Goal: Transaction & Acquisition: Purchase product/service

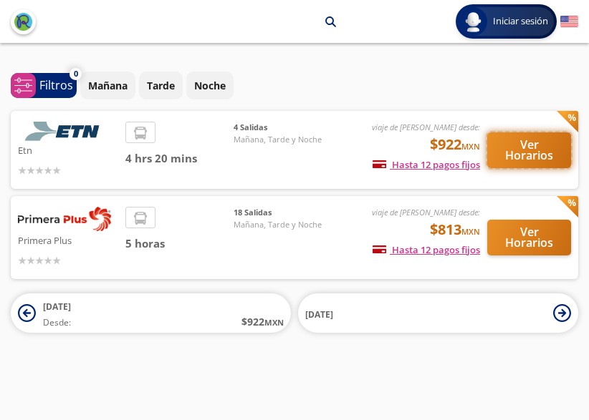
click at [521, 156] on button "Ver Horarios" at bounding box center [529, 151] width 84 height 36
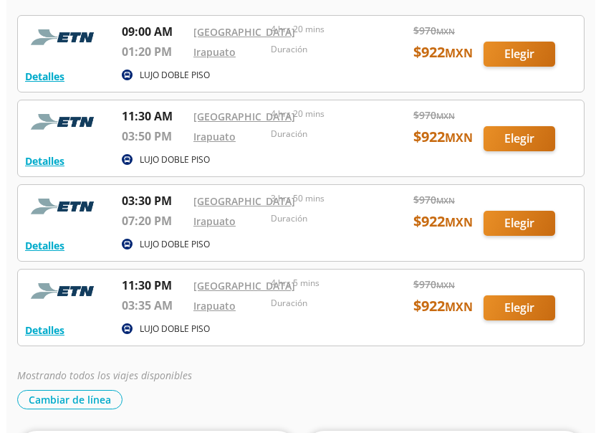
scroll to position [143, 0]
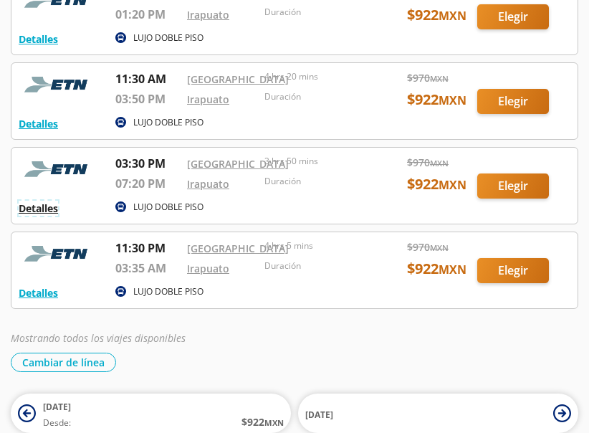
click at [32, 216] on button "Detalles" at bounding box center [38, 208] width 39 height 15
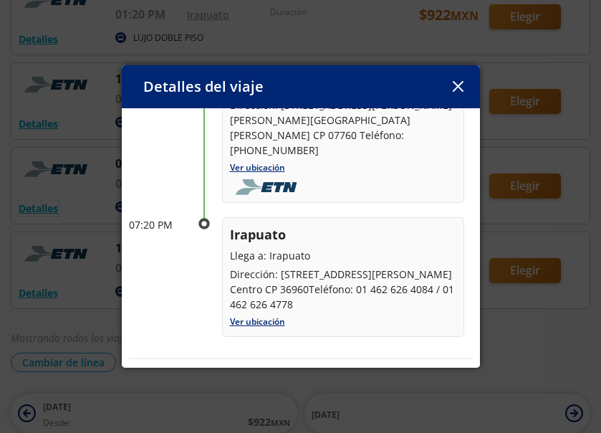
scroll to position [231, 0]
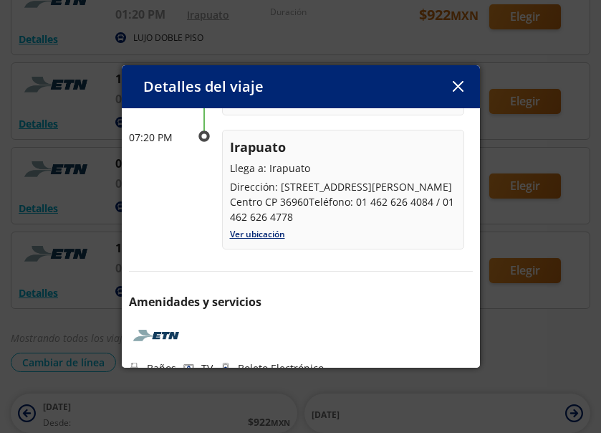
click at [454, 89] on icon "button" at bounding box center [458, 86] width 11 height 11
click at [454, 89] on div at bounding box center [300, 101] width 578 height 76
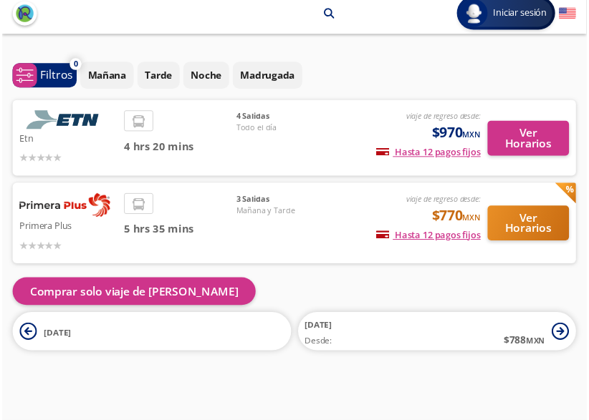
scroll to position [20, 0]
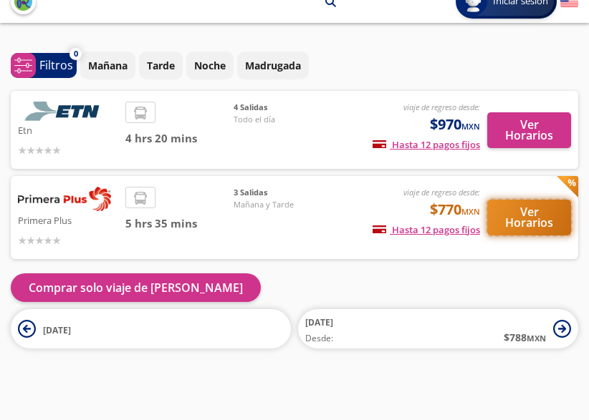
click at [519, 221] on button "Ver Horarios" at bounding box center [529, 218] width 84 height 36
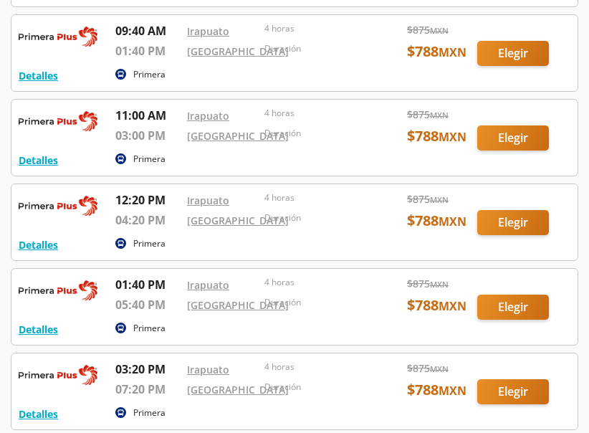
scroll to position [860, 0]
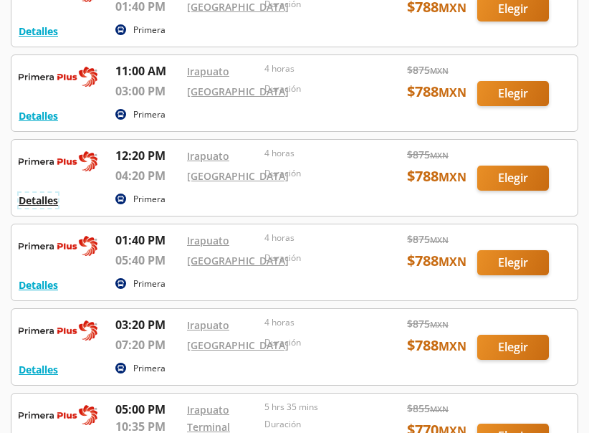
click at [44, 208] on button "Detalles" at bounding box center [38, 200] width 39 height 15
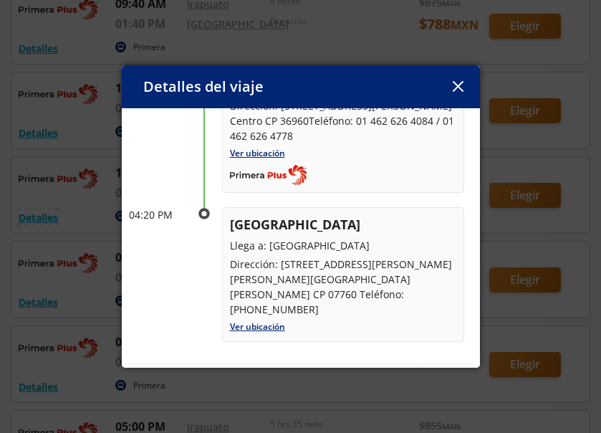
scroll to position [143, 0]
click at [457, 85] on icon "button" at bounding box center [458, 86] width 11 height 11
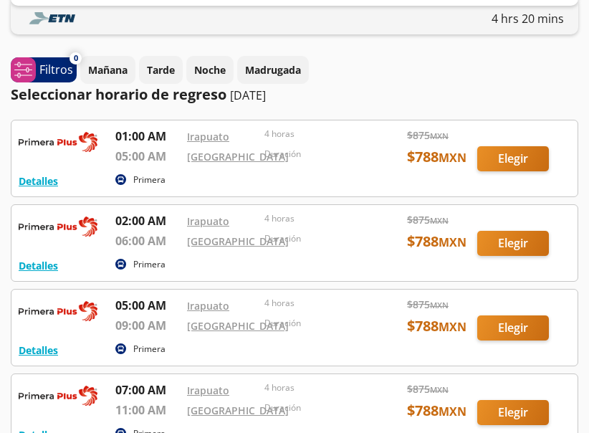
scroll to position [0, 0]
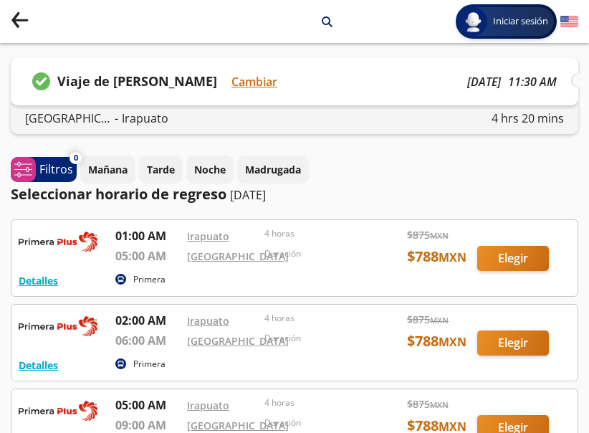
click at [151, 125] on p "Irapuato" at bounding box center [145, 118] width 47 height 17
click at [14, 19] on icon "back" at bounding box center [15, 16] width 6 height 8
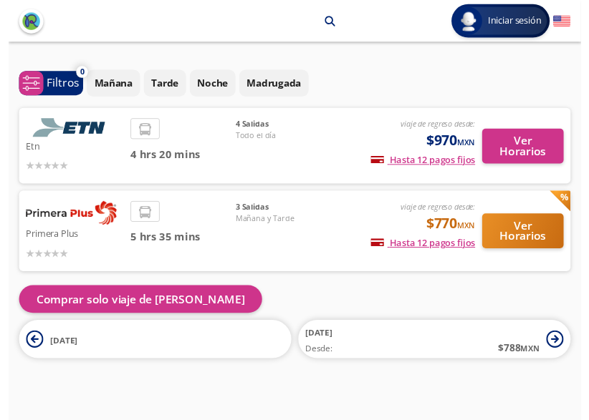
scroll to position [20, 0]
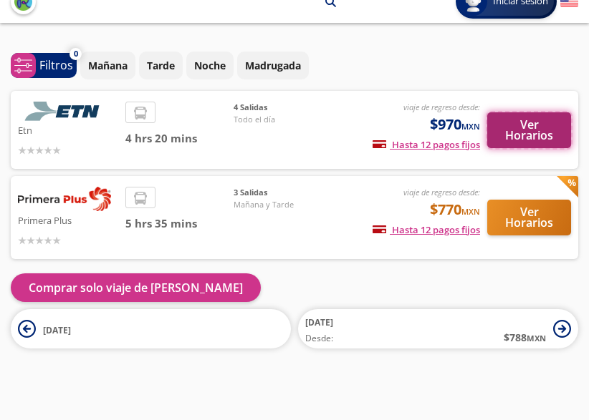
click at [516, 127] on button "Ver Horarios" at bounding box center [529, 130] width 84 height 36
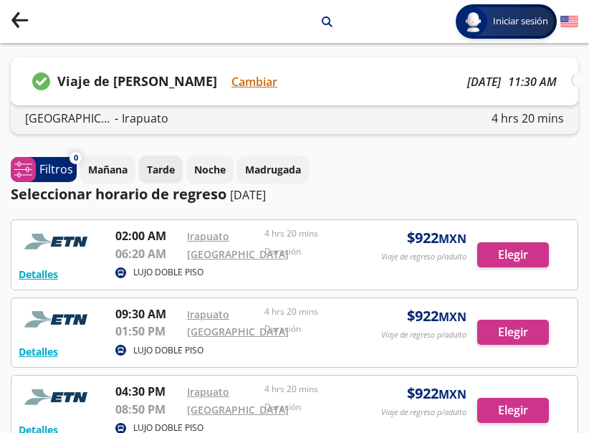
click at [170, 174] on p "Tarde" at bounding box center [161, 169] width 28 height 15
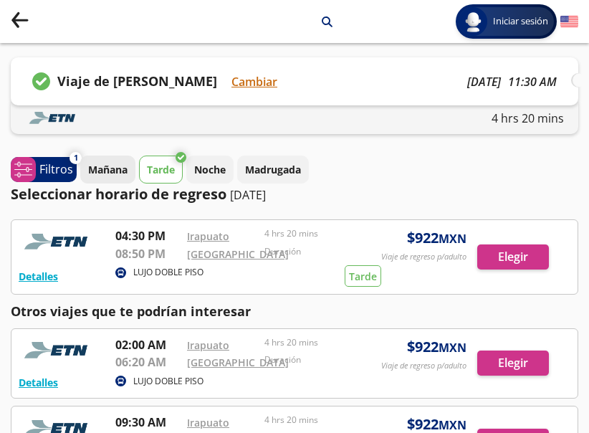
click at [122, 174] on p "Mañana" at bounding box center [107, 169] width 39 height 15
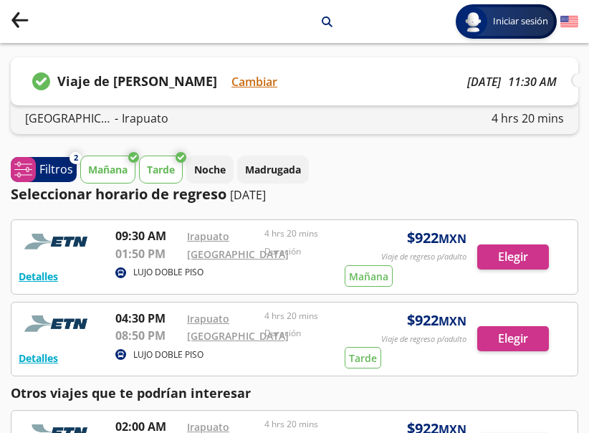
click at [167, 170] on p "Tarde" at bounding box center [161, 169] width 28 height 15
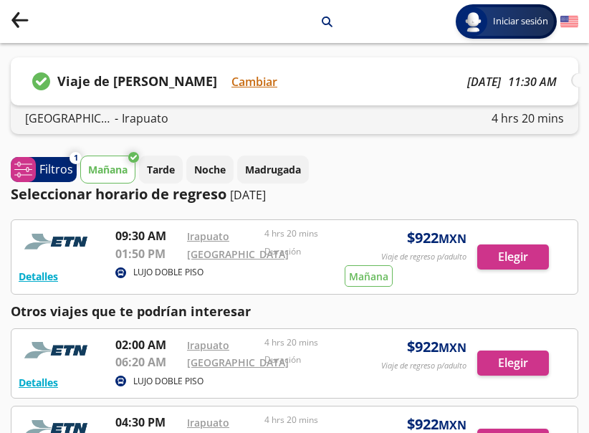
click at [87, 163] on button "Mañana" at bounding box center [107, 169] width 55 height 28
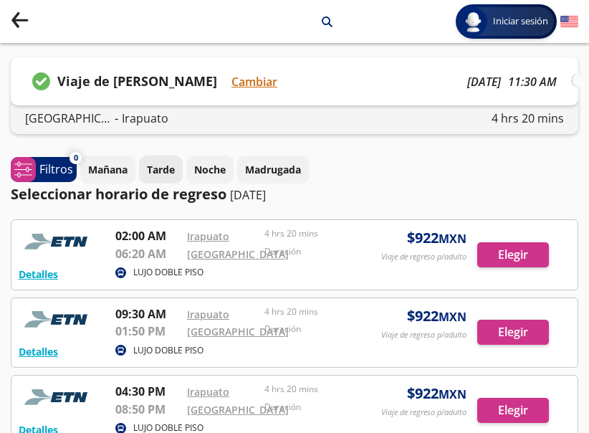
click at [172, 173] on p "Tarde" at bounding box center [161, 169] width 28 height 15
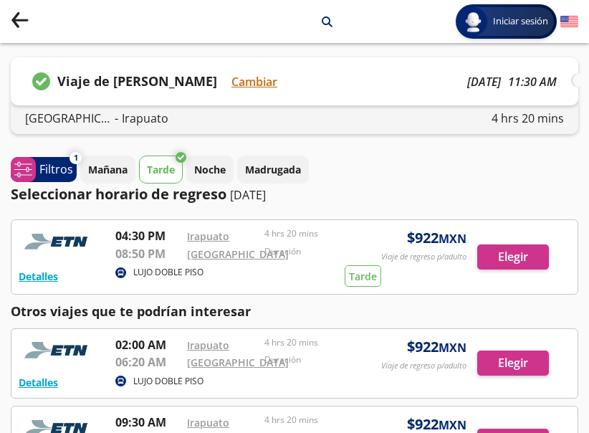
click at [13, 27] on icon "Group 9 Created with Sketch." at bounding box center [20, 20] width 18 height 18
click at [13, 27] on div "Group 9 Created with Sketch. Irapuato arrow [GEOGRAPHIC_DATA] search Iniciar se…" at bounding box center [294, 364] width 589 height 728
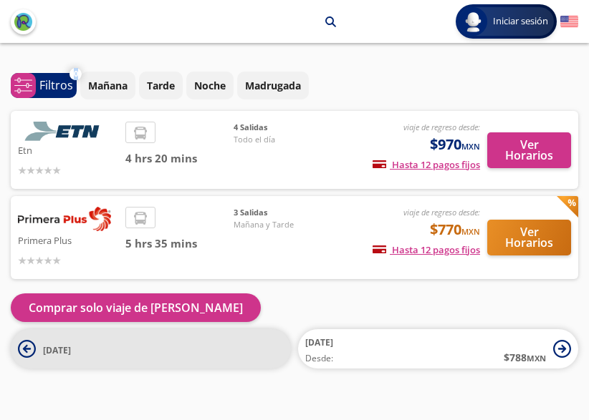
click at [26, 350] on icon at bounding box center [27, 349] width 8 height 8
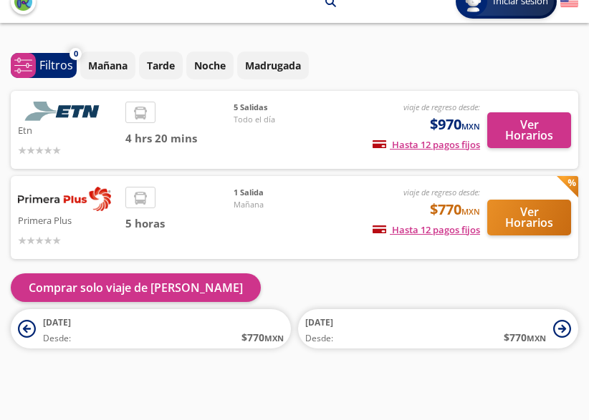
scroll to position [20, 0]
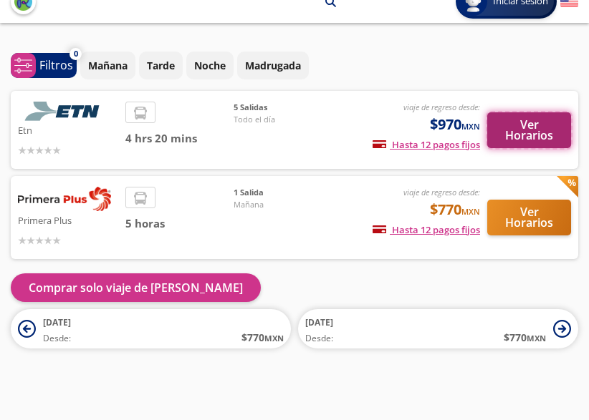
click at [512, 128] on button "Ver Horarios" at bounding box center [529, 130] width 84 height 36
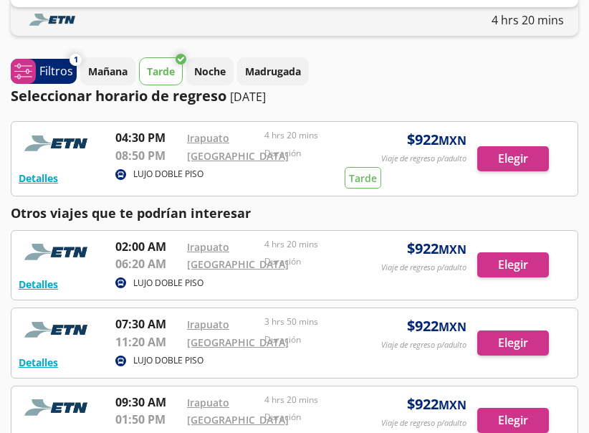
scroll to position [95, 0]
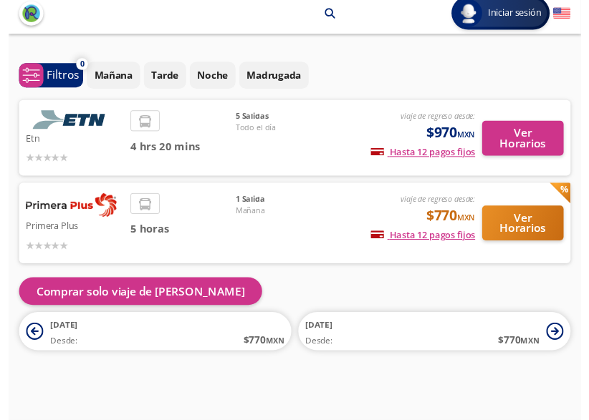
scroll to position [20, 0]
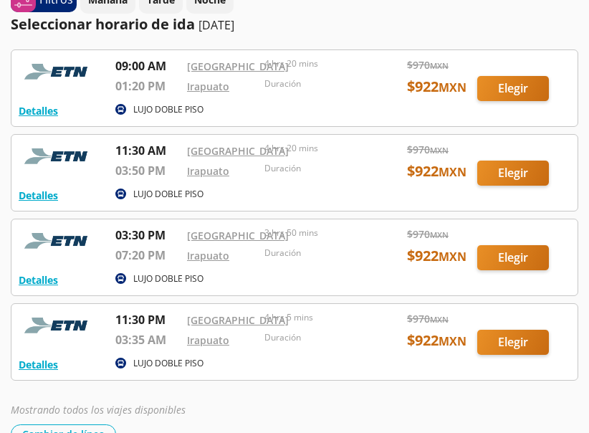
click at [510, 280] on div at bounding box center [294, 257] width 566 height 76
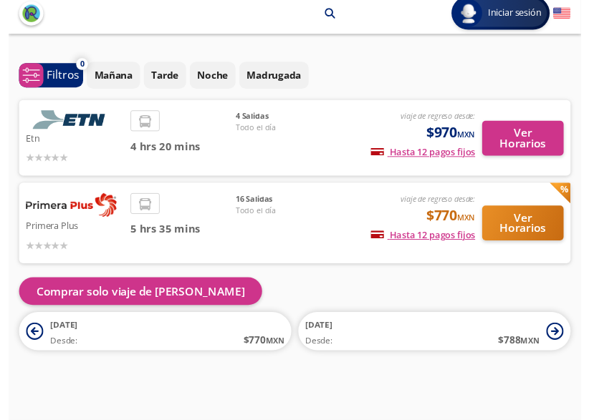
scroll to position [20, 0]
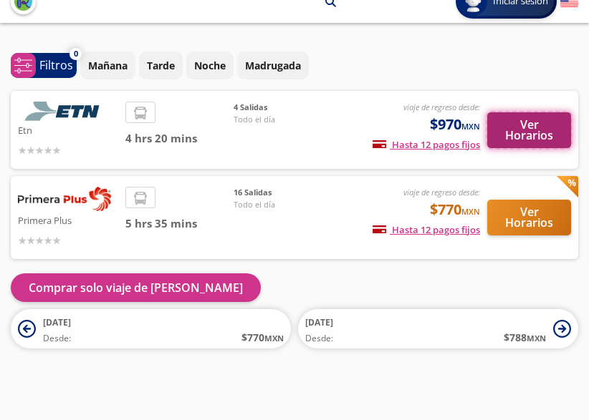
click at [530, 132] on button "Ver Horarios" at bounding box center [529, 130] width 84 height 36
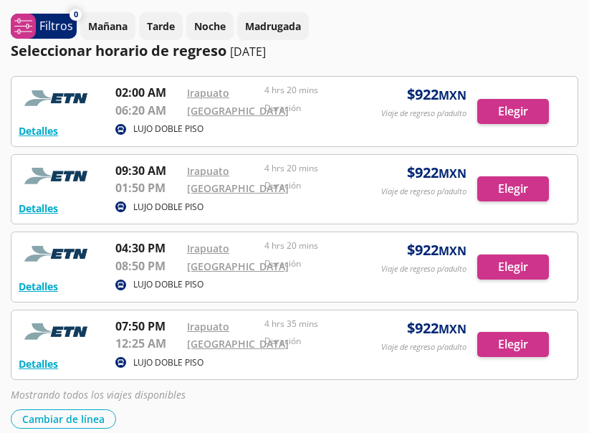
scroll to position [215, 0]
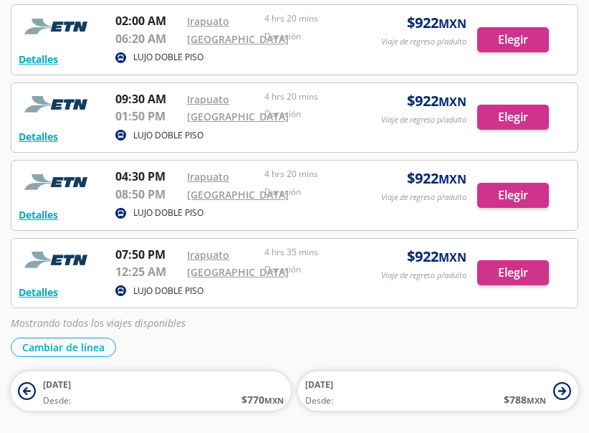
click at [499, 230] on div at bounding box center [294, 194] width 566 height 69
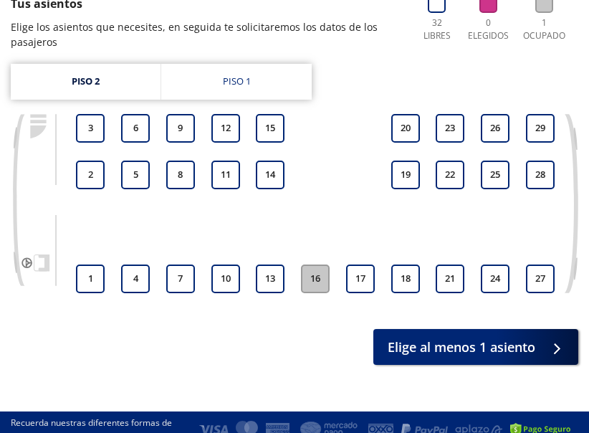
scroll to position [196, 0]
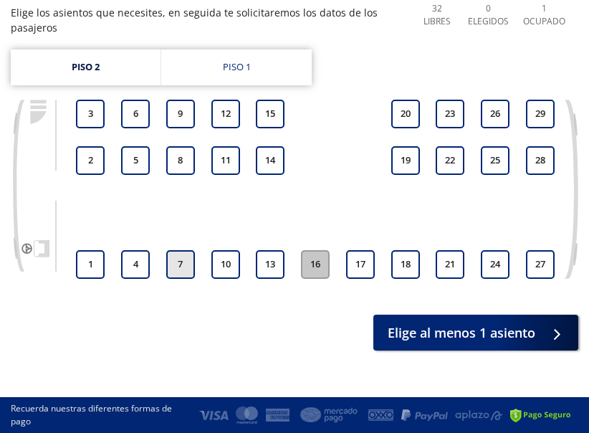
click at [176, 270] on button "7" at bounding box center [180, 264] width 29 height 29
click at [236, 60] on div "Piso 1" at bounding box center [237, 67] width 28 height 14
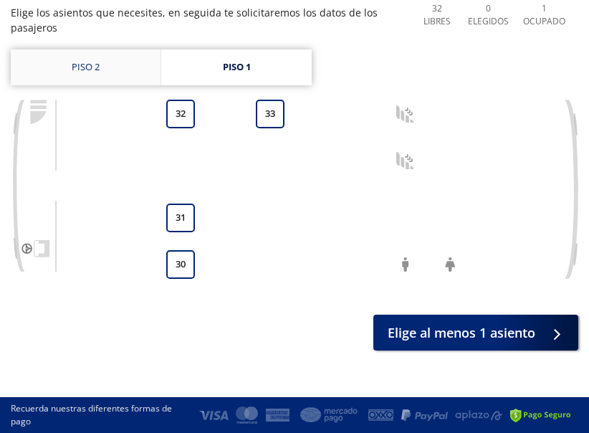
click at [98, 55] on link "Piso 2" at bounding box center [86, 67] width 150 height 36
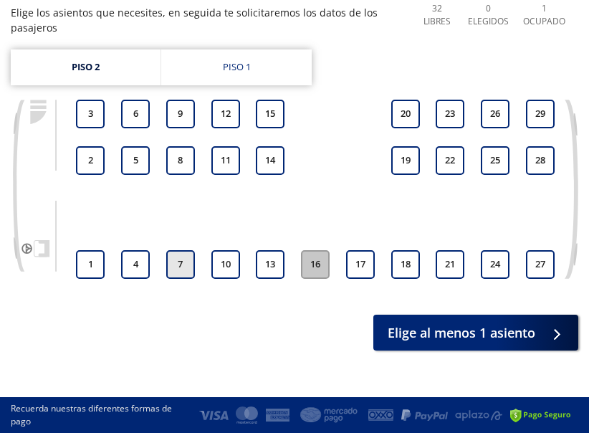
click at [188, 269] on button "7" at bounding box center [180, 264] width 29 height 29
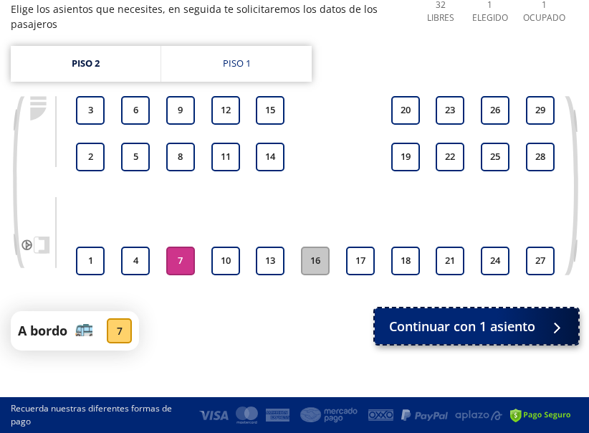
click at [560, 333] on icon at bounding box center [554, 327] width 11 height 11
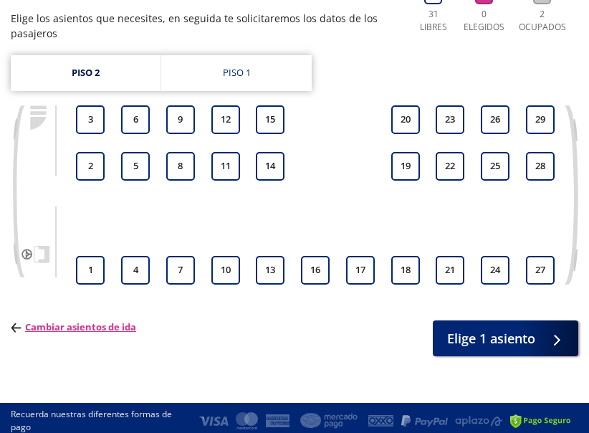
scroll to position [196, 0]
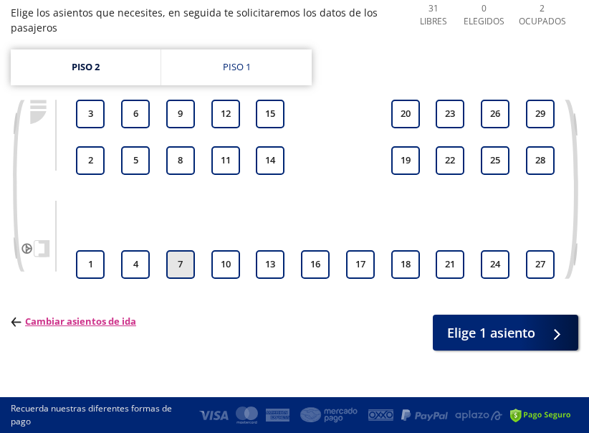
click at [178, 268] on button "7" at bounding box center [180, 264] width 29 height 29
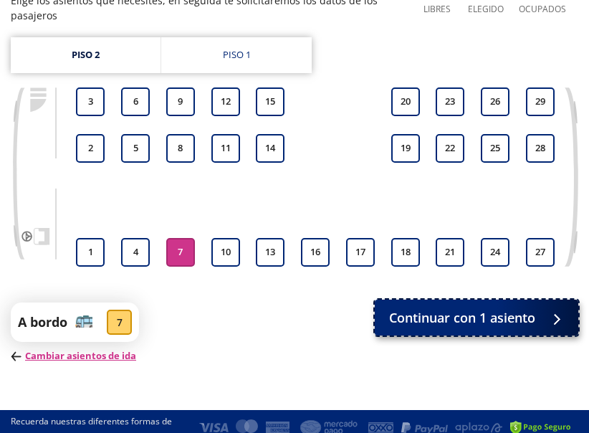
click at [564, 332] on button "Continuar con 1 asiento" at bounding box center [476, 317] width 203 height 36
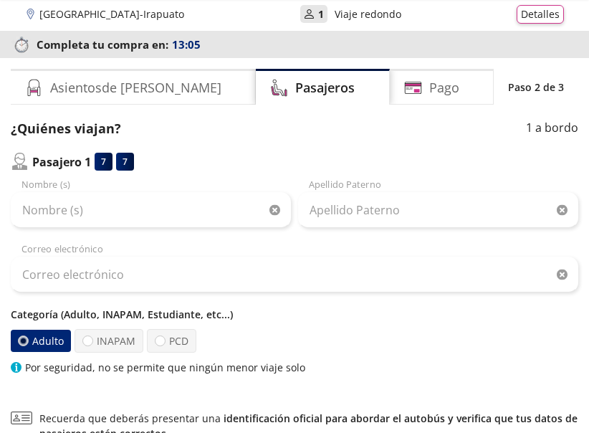
scroll to position [72, 0]
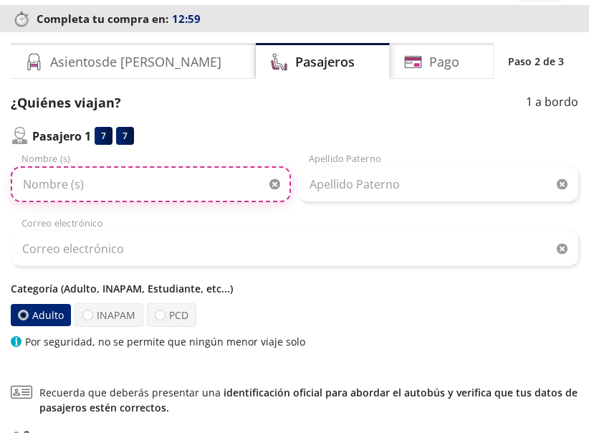
click at [139, 193] on input "Nombre (s)" at bounding box center [151, 184] width 280 height 36
type input "SANDRA LUZ"
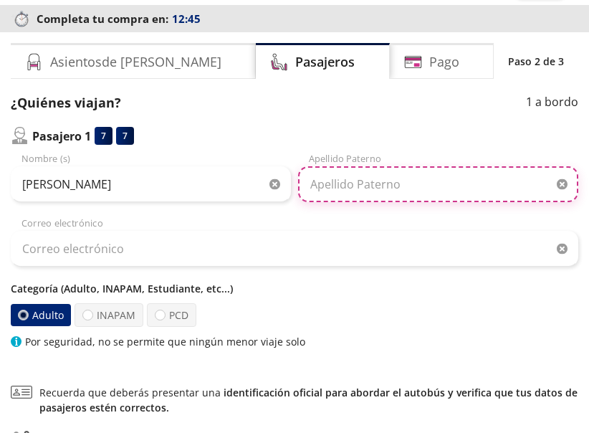
click at [360, 189] on input "Apellido Paterno" at bounding box center [438, 184] width 280 height 36
type input "MARTINEZ"
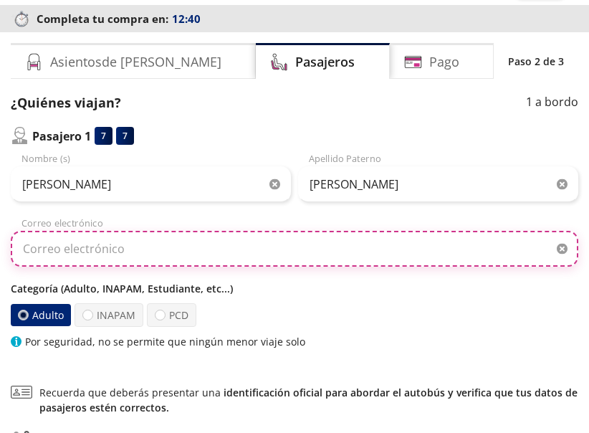
click at [347, 259] on input "Correo electrónico" at bounding box center [294, 249] width 567 height 36
type input "sandymartinez2004@gmail.com"
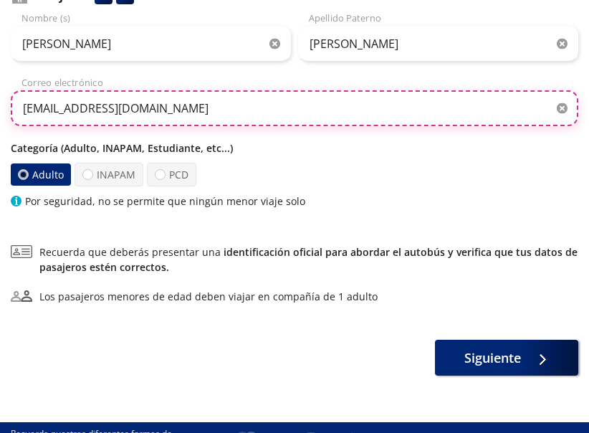
scroll to position [237, 0]
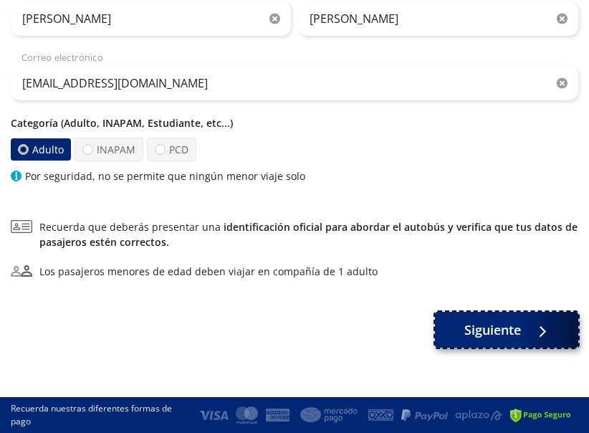
click at [534, 334] on icon at bounding box center [539, 331] width 11 height 11
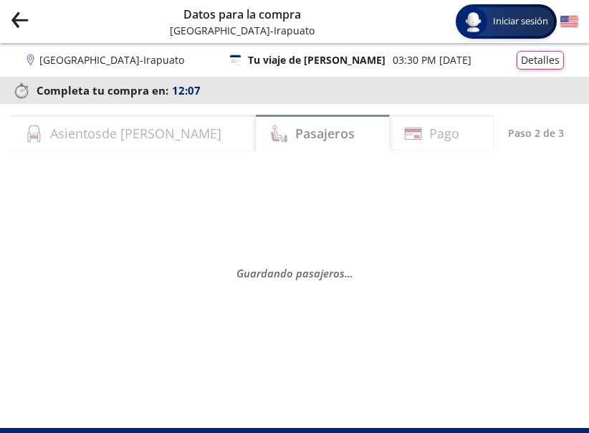
scroll to position [31, 0]
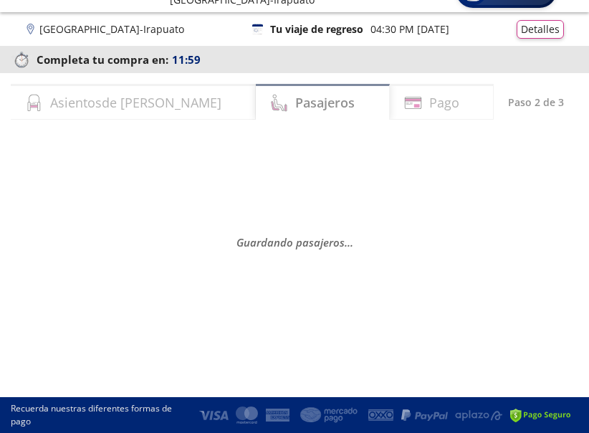
select select "MX"
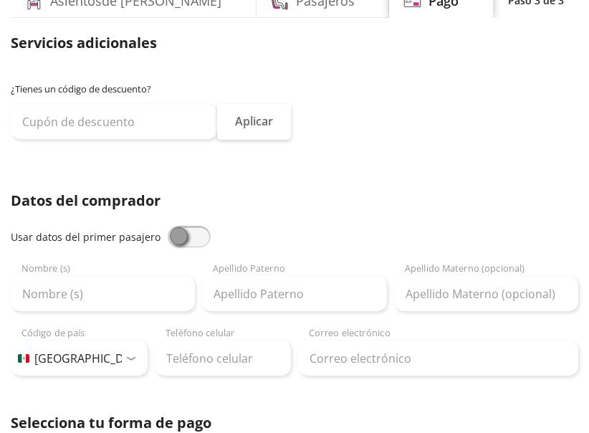
scroll to position [174, 0]
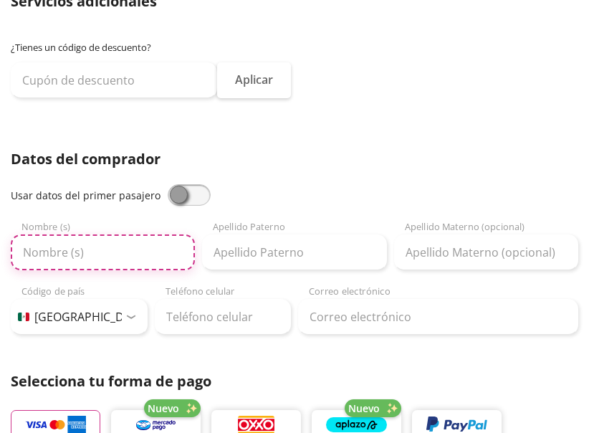
click at [181, 261] on input "Nombre (s)" at bounding box center [103, 252] width 184 height 36
type input "sandra luz"
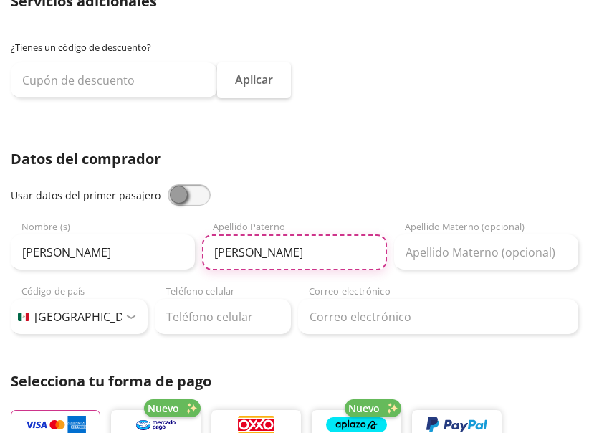
type input "martinez"
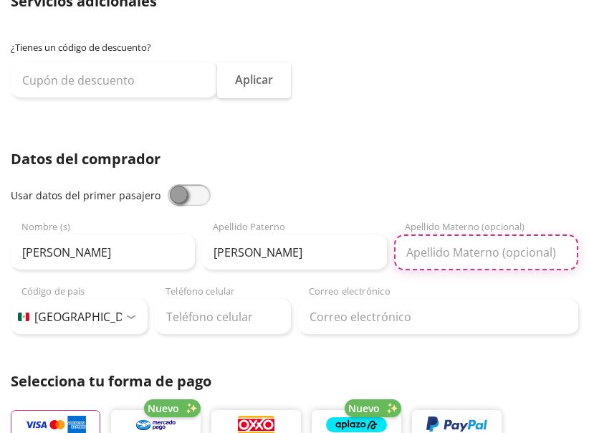
click at [522, 251] on input "Apellido Materno (opcional)" at bounding box center [486, 252] width 184 height 36
type input "sanchez"
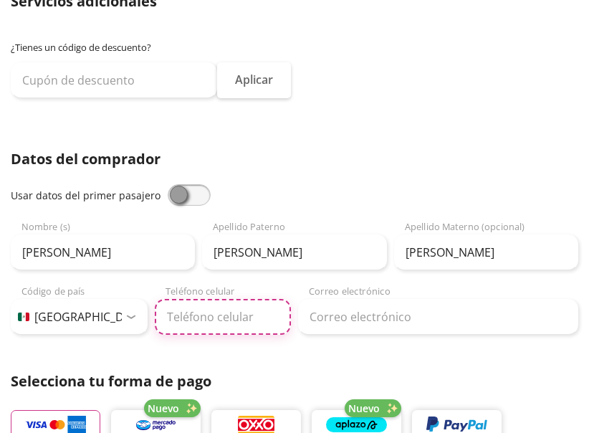
click at [269, 318] on input "Teléfono celular" at bounding box center [223, 317] width 137 height 36
type input "55 3898 1556"
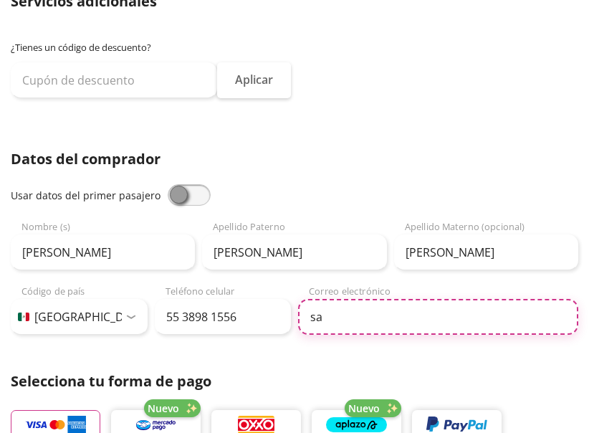
type input "sandymartinez2004@gmail.com"
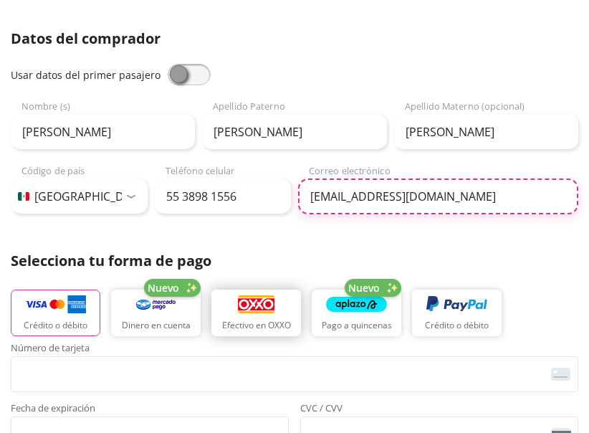
scroll to position [389, 0]
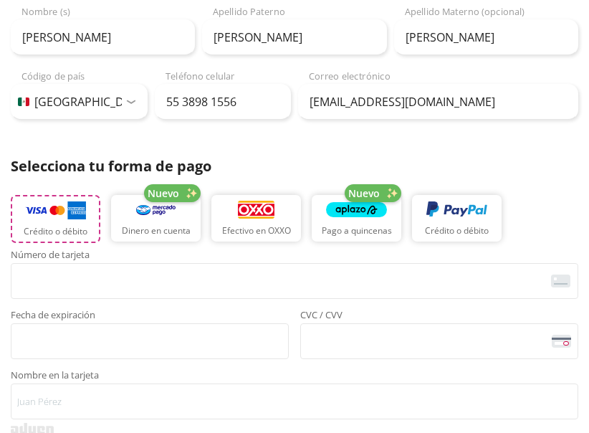
click at [57, 216] on img "button" at bounding box center [55, 210] width 61 height 21
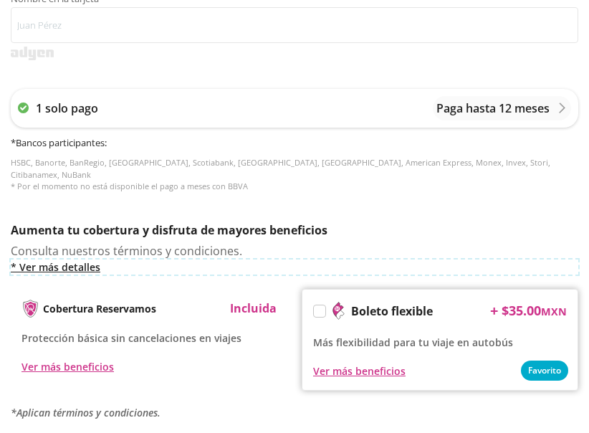
scroll to position [762, 0]
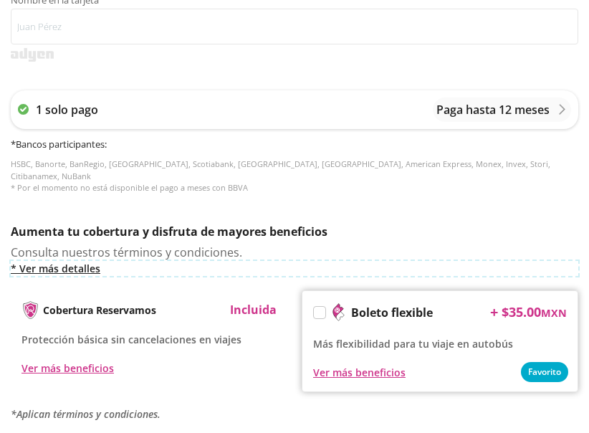
click at [60, 261] on link "* Ver más detalles" at bounding box center [294, 268] width 567 height 15
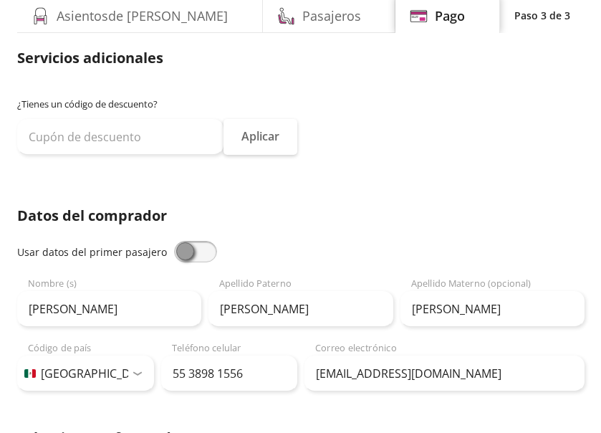
scroll to position [0, 0]
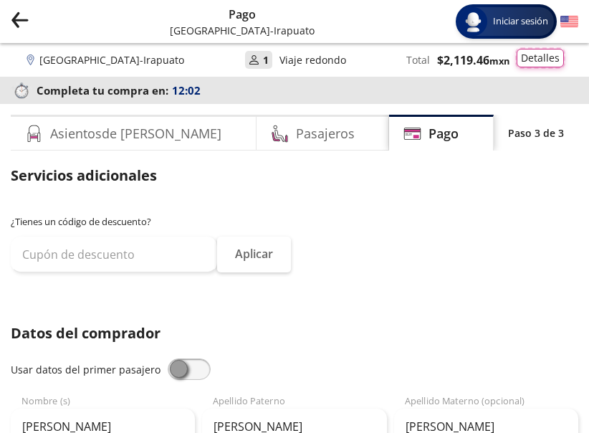
click at [530, 57] on button "Detalles" at bounding box center [539, 58] width 47 height 19
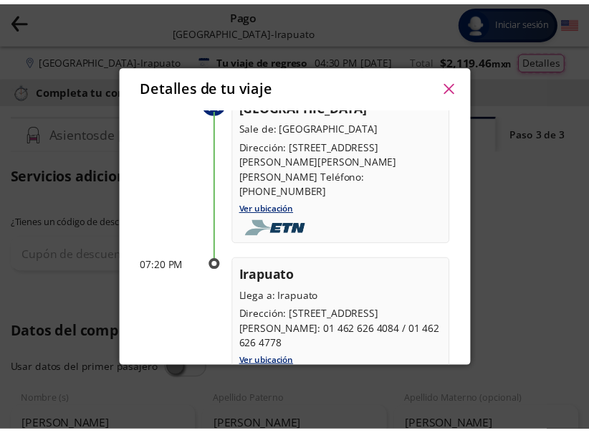
scroll to position [702, 0]
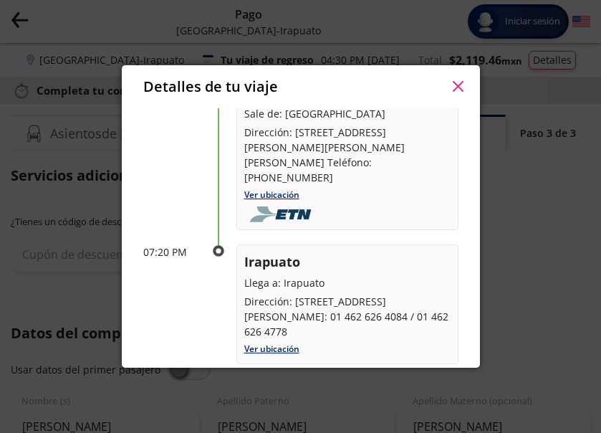
click at [461, 91] on icon "button" at bounding box center [458, 86] width 11 height 11
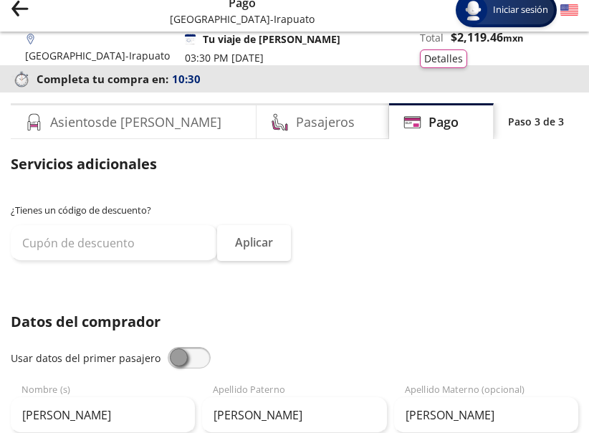
scroll to position [0, 0]
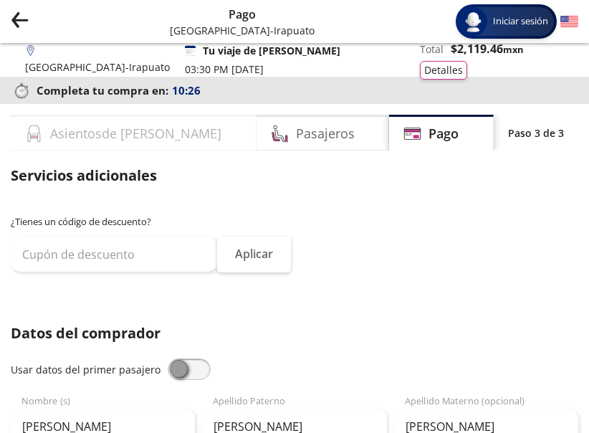
click at [68, 132] on h4 "Asientos de Ida" at bounding box center [135, 133] width 171 height 19
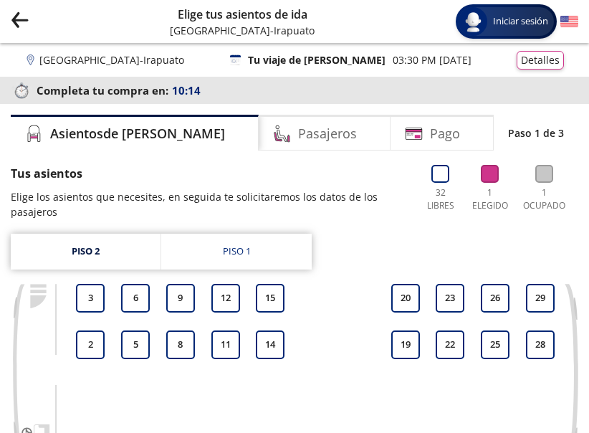
click at [9, 17] on div "Group 9 Created with Sketch. Elige tus asientos de ida Ciudad de México - Irapu…" at bounding box center [294, 21] width 589 height 43
click at [20, 20] on icon "back" at bounding box center [20, 19] width 15 height 1
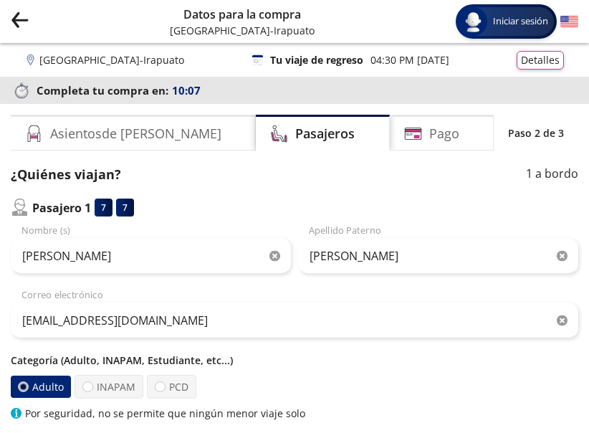
click at [20, 20] on icon "back" at bounding box center [20, 19] width 15 height 1
click at [20, 50] on div "Ciudad de México - Irapuato 126 Tu viaje de regreso 04:30 PM - 16 Oct Detalles" at bounding box center [294, 59] width 560 height 19
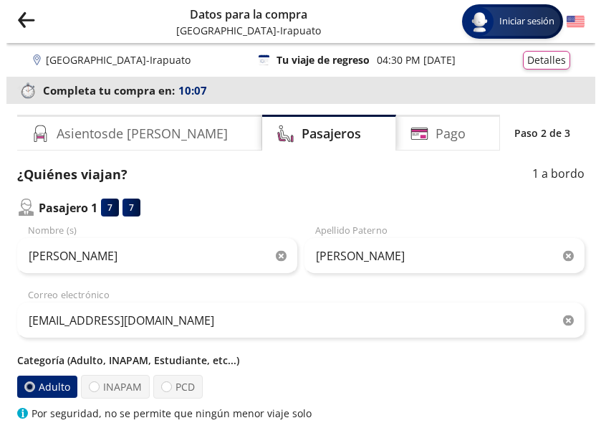
scroll to position [31, 0]
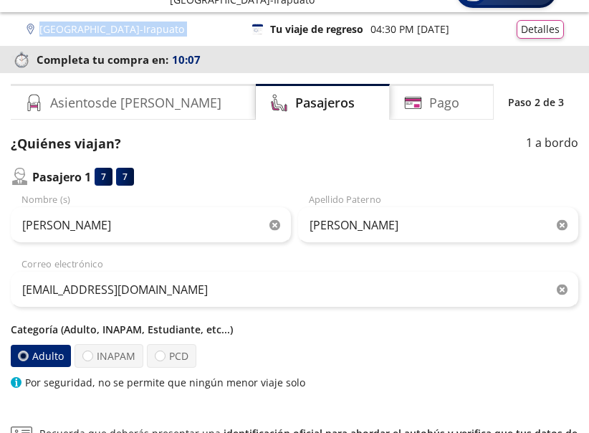
click at [20, 21] on div "Ciudad de México - Irapuato 126 Tu viaje de regreso 04:30 PM - 16 Oct Detalles" at bounding box center [294, 28] width 560 height 19
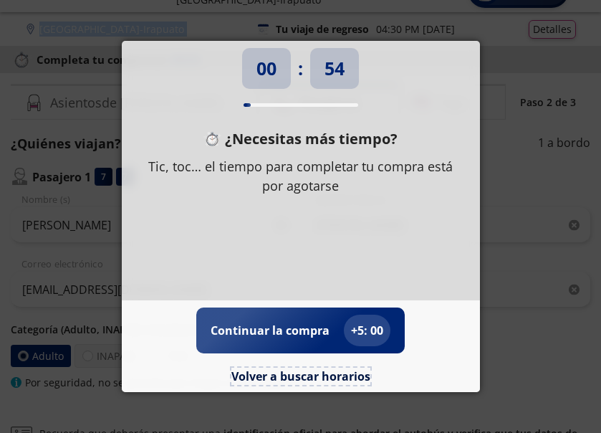
click at [324, 379] on button "Volver a buscar horarios" at bounding box center [300, 375] width 139 height 17
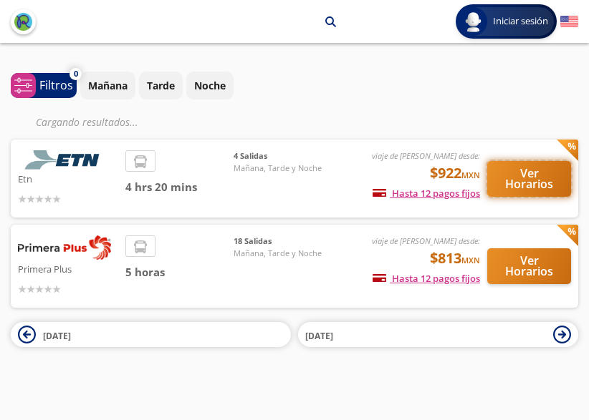
click at [517, 177] on button "Ver Horarios" at bounding box center [529, 179] width 84 height 36
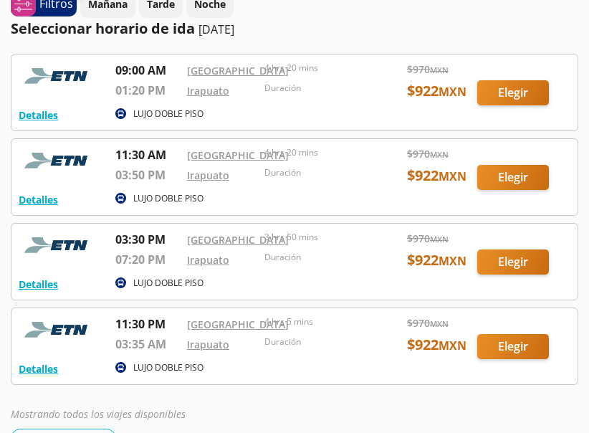
scroll to position [72, 0]
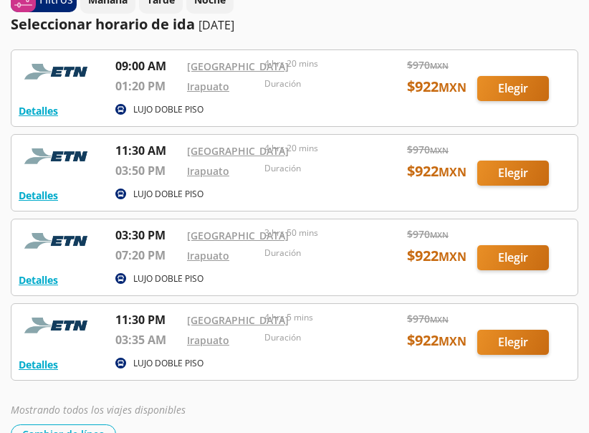
click at [522, 284] on div at bounding box center [294, 257] width 566 height 76
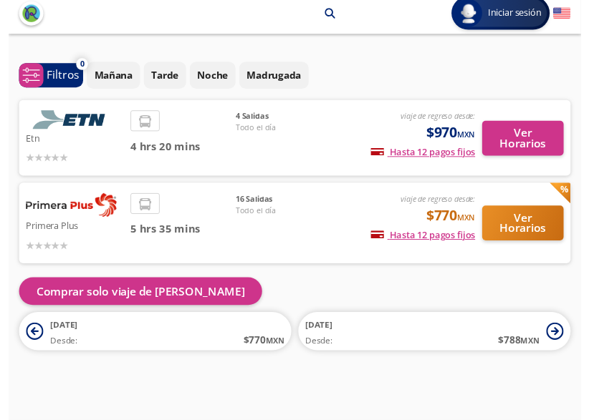
scroll to position [20, 0]
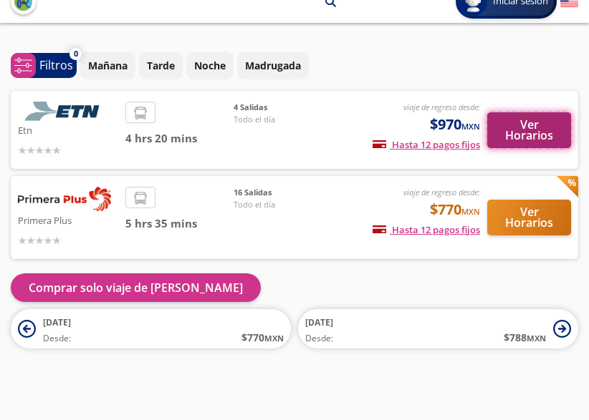
click at [521, 125] on button "Ver Horarios" at bounding box center [529, 130] width 84 height 36
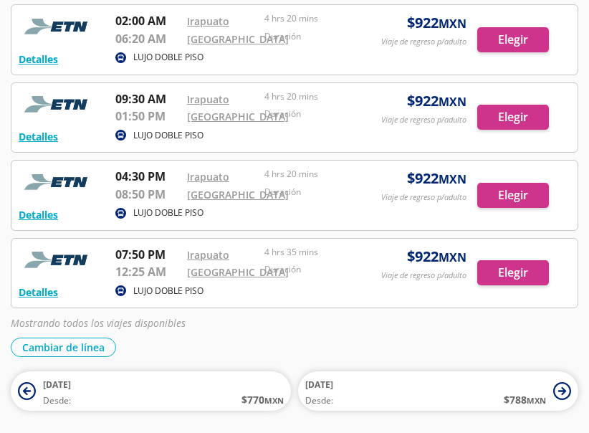
scroll to position [287, 0]
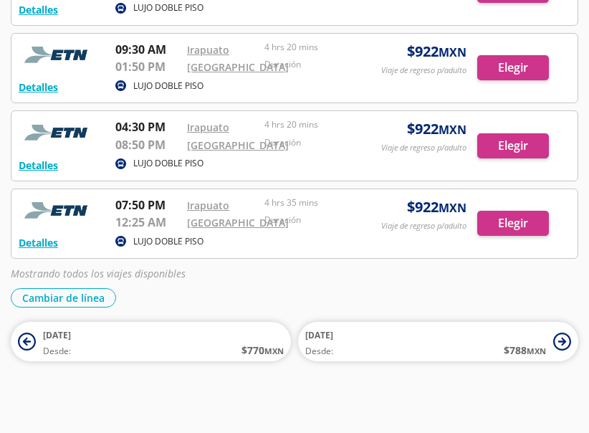
click at [506, 168] on div at bounding box center [294, 145] width 566 height 69
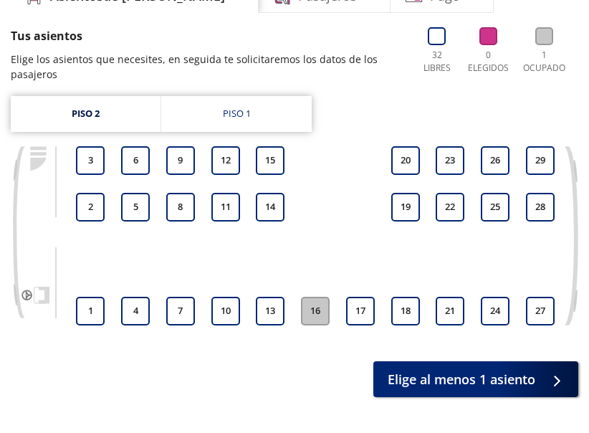
scroll to position [143, 0]
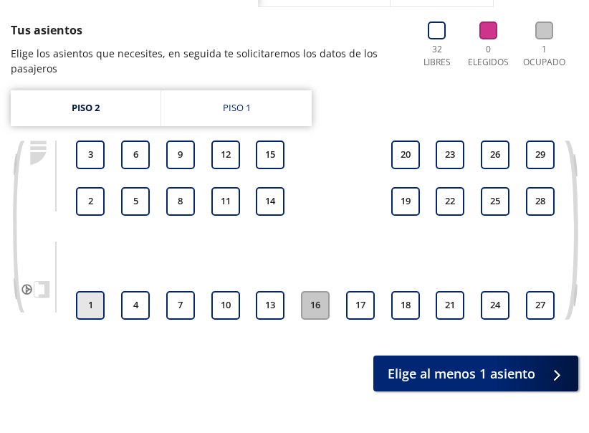
click at [87, 319] on button "1" at bounding box center [90, 305] width 29 height 29
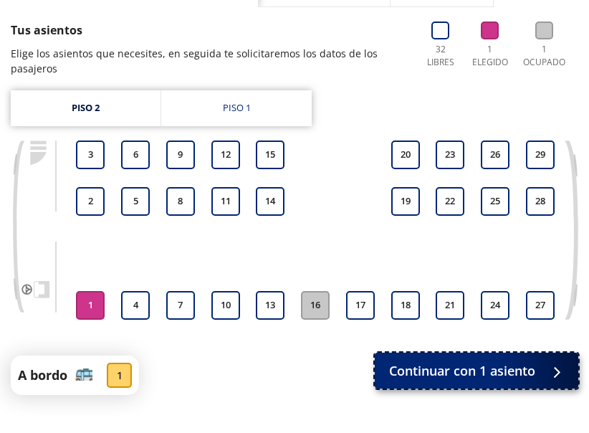
click at [447, 380] on span "Continuar con 1 asiento" at bounding box center [462, 370] width 146 height 19
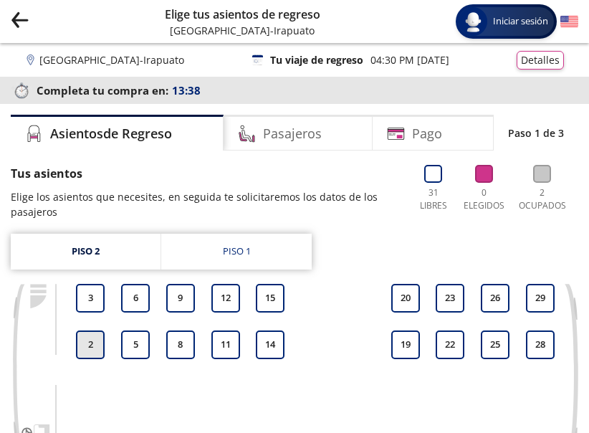
scroll to position [143, 0]
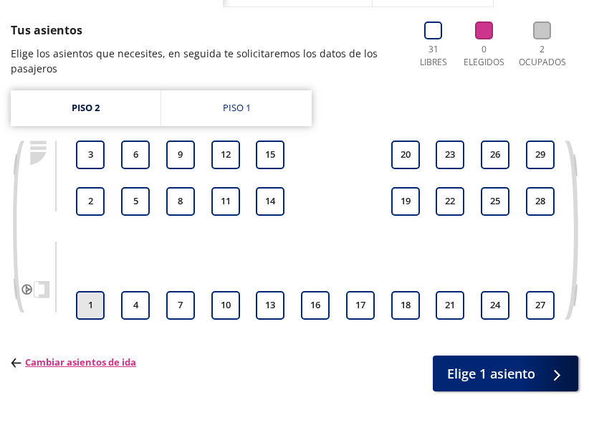
click at [93, 319] on button "1" at bounding box center [90, 305] width 29 height 29
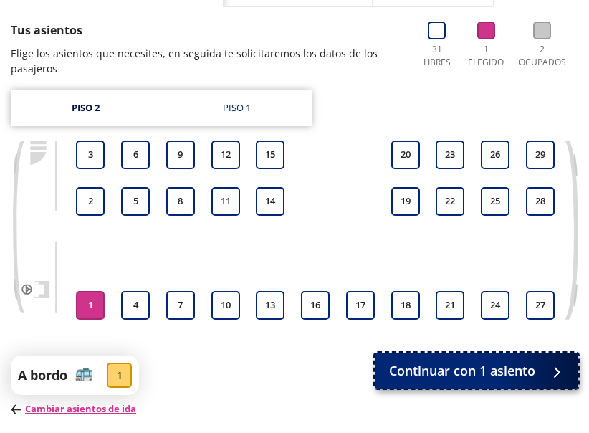
click at [491, 380] on span "Continuar con 1 asiento" at bounding box center [462, 370] width 146 height 19
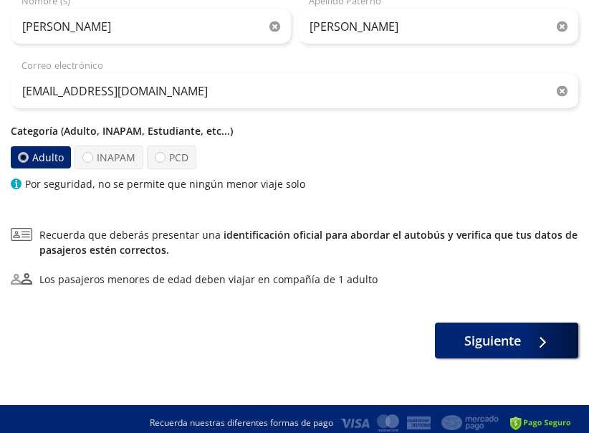
scroll to position [237, 0]
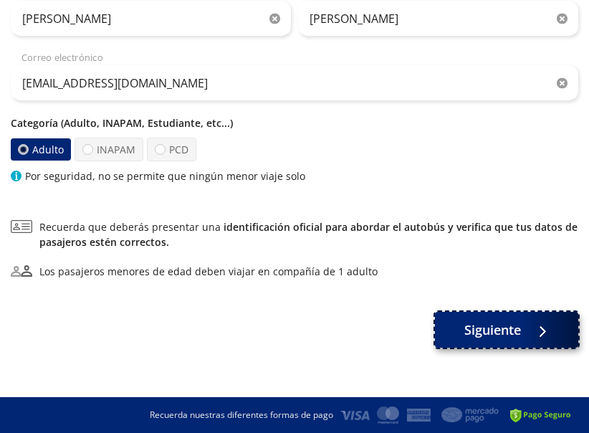
click at [519, 337] on span "Siguiente" at bounding box center [492, 329] width 57 height 19
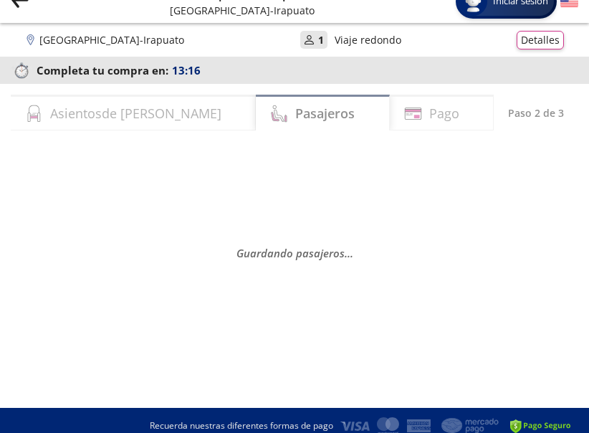
scroll to position [31, 0]
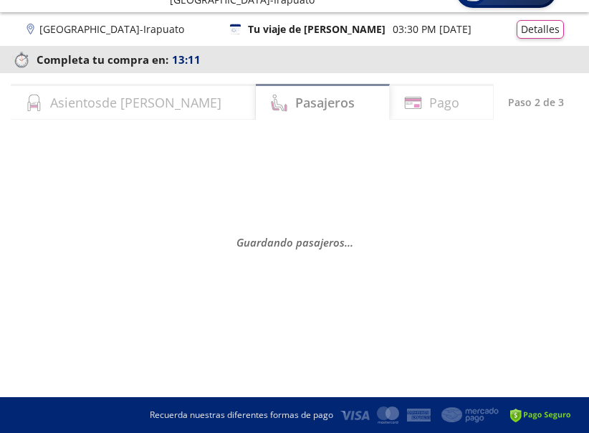
select select "MX"
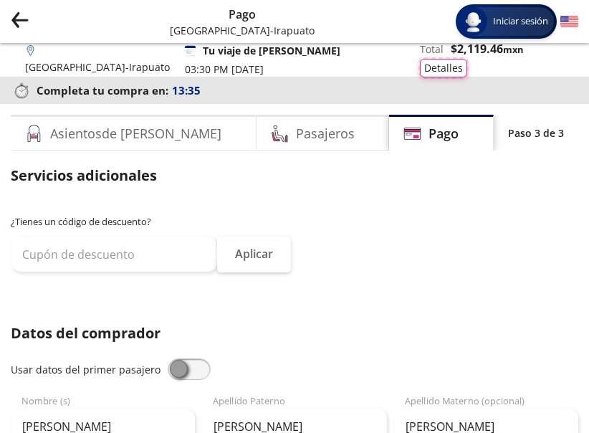
click at [467, 59] on button "Detalles" at bounding box center [443, 68] width 47 height 19
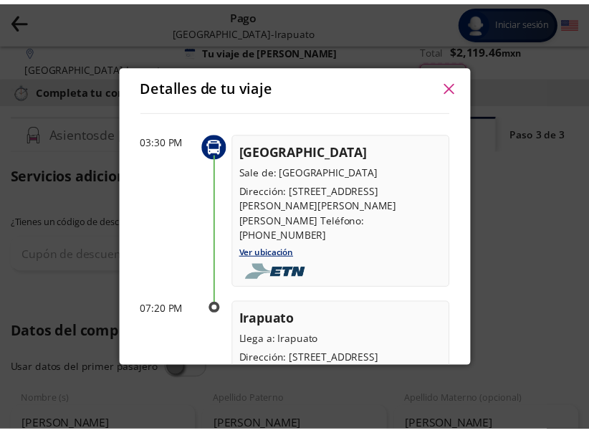
scroll to position [636, 0]
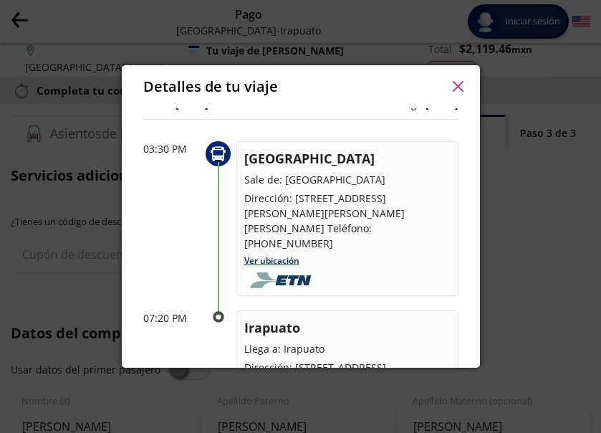
drag, startPoint x: 457, startPoint y: 85, endPoint x: 431, endPoint y: 93, distance: 27.0
click at [456, 85] on icon "button" at bounding box center [458, 86] width 11 height 11
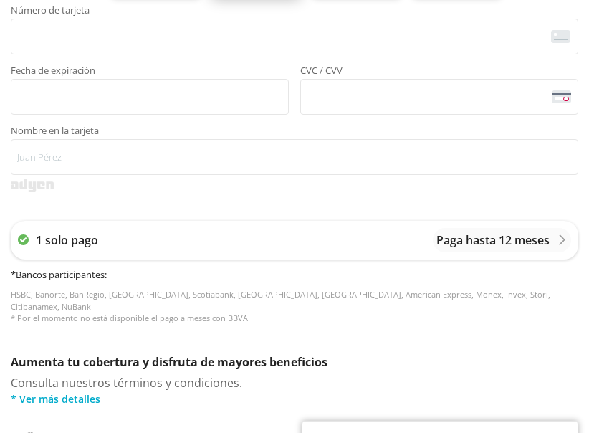
scroll to position [645, 0]
